Goal: Task Accomplishment & Management: Complete application form

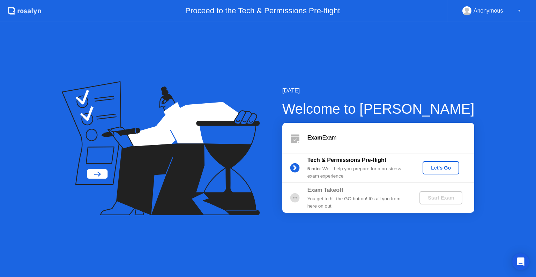
click at [442, 167] on div "Let's Go" at bounding box center [440, 168] width 31 height 6
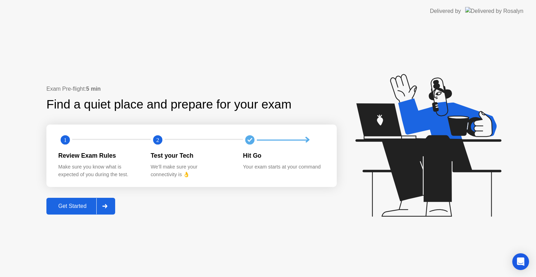
click at [93, 214] on button "Get Started" at bounding box center [80, 206] width 69 height 17
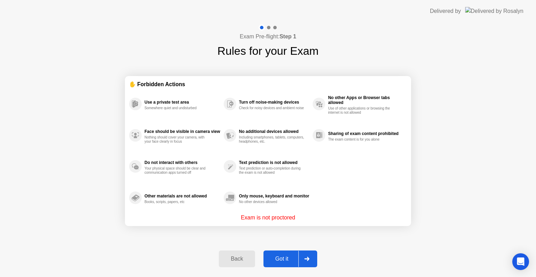
click at [289, 251] on button "Got it" at bounding box center [290, 258] width 54 height 17
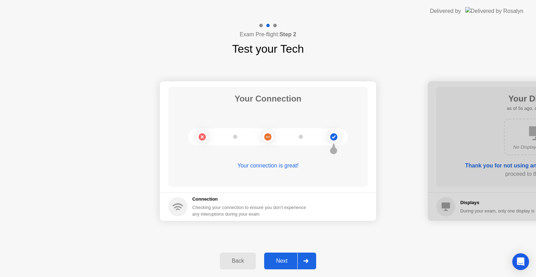
click at [284, 263] on div "Next" at bounding box center [281, 261] width 31 height 6
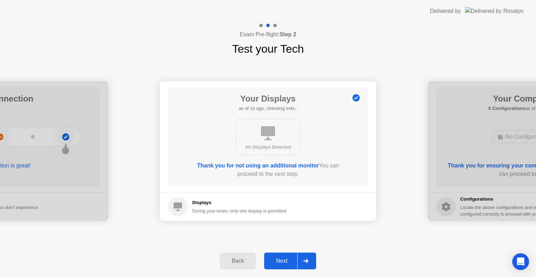
click at [285, 262] on div "Next" at bounding box center [281, 261] width 31 height 6
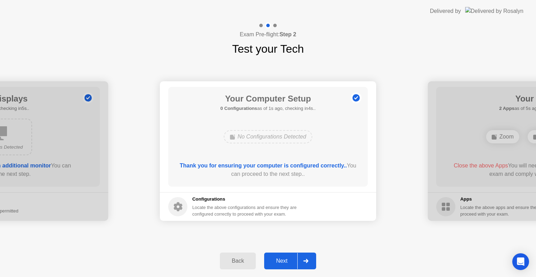
click at [285, 262] on div "Next" at bounding box center [281, 261] width 31 height 6
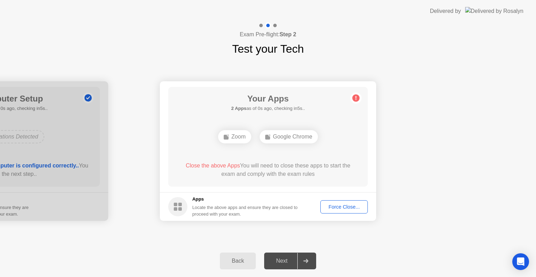
click at [347, 206] on div "Force Close..." at bounding box center [344, 207] width 43 height 6
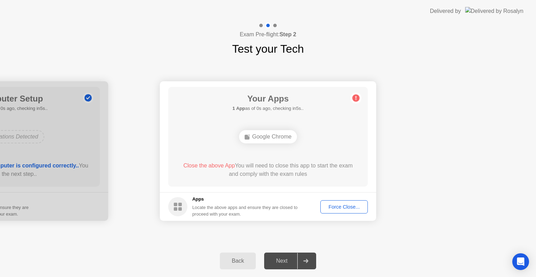
click at [337, 208] on div "Force Close..." at bounding box center [344, 207] width 43 height 6
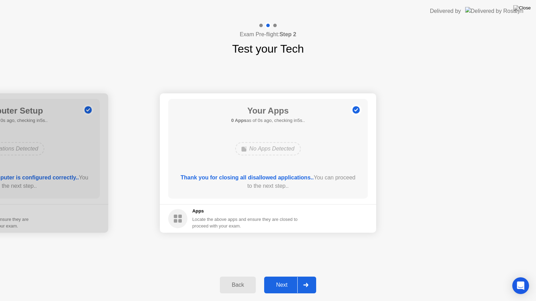
click at [285, 277] on div "Next" at bounding box center [281, 285] width 31 height 6
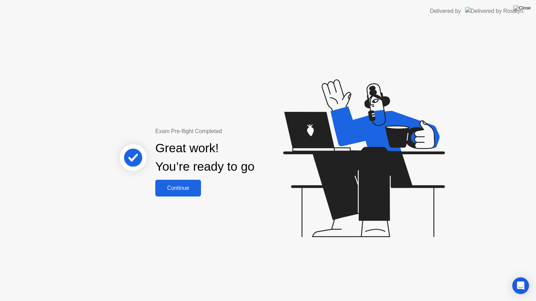
click at [193, 189] on div "Continue" at bounding box center [178, 188] width 42 height 6
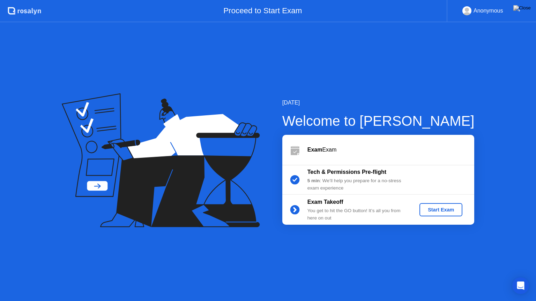
click at [432, 211] on div "Start Exam" at bounding box center [440, 210] width 37 height 6
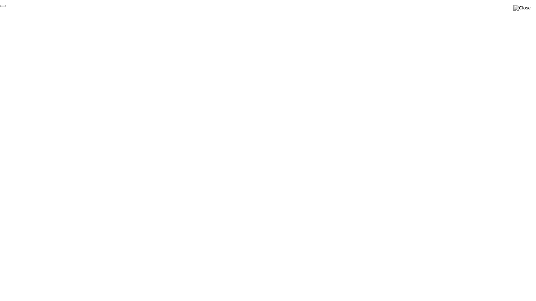
click div "End Proctoring Session"
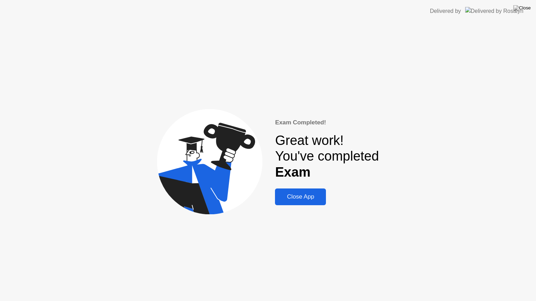
click at [298, 201] on div "Close App" at bounding box center [300, 197] width 47 height 7
